Goal: Task Accomplishment & Management: Manage account settings

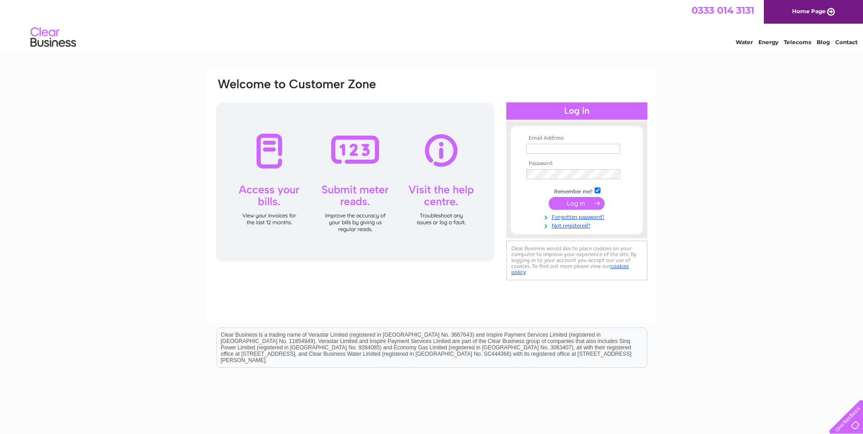
type input "[PERSON_NAME][EMAIL_ADDRESS][DOMAIN_NAME]"
click at [564, 204] on input "submit" at bounding box center [576, 203] width 56 height 13
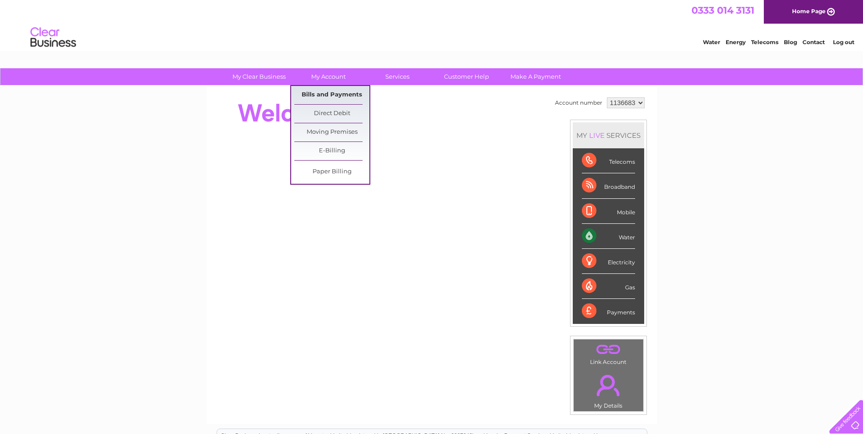
click at [337, 93] on link "Bills and Payments" at bounding box center [331, 95] width 75 height 18
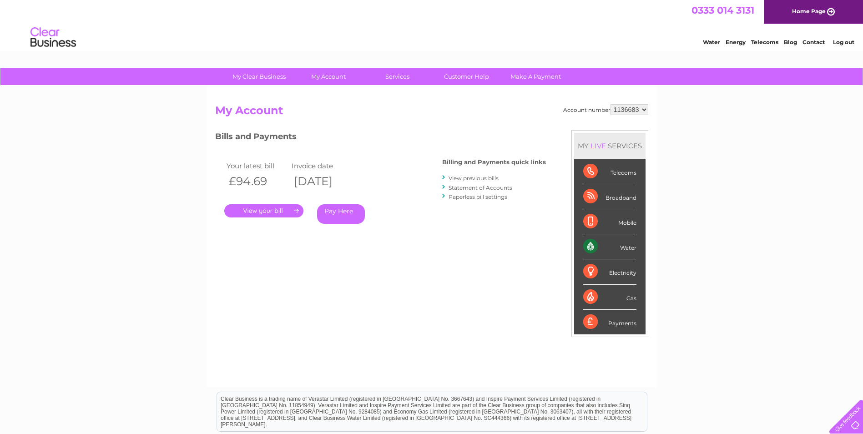
click at [278, 211] on link "." at bounding box center [263, 210] width 79 height 13
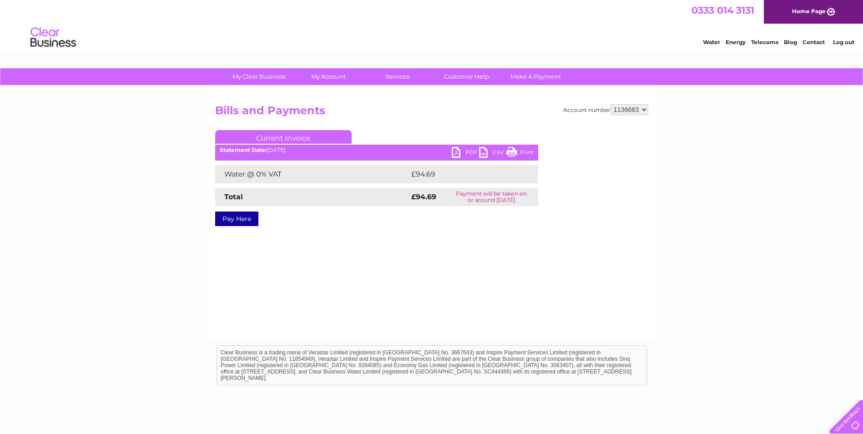
click at [470, 154] on link "PDF" at bounding box center [465, 153] width 27 height 13
